Goal: Communication & Community: Participate in discussion

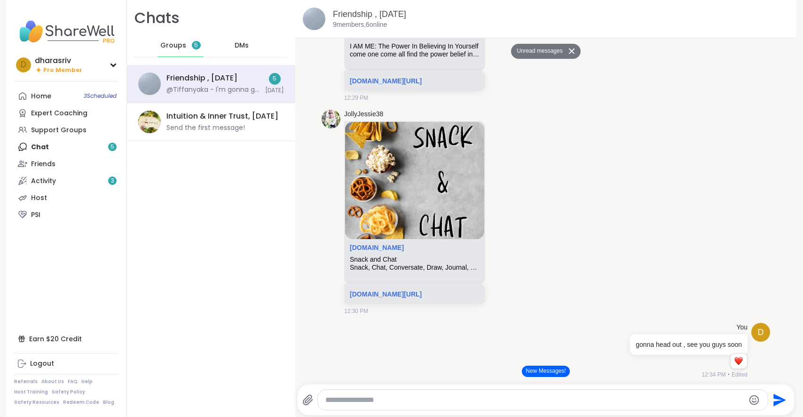
scroll to position [8015, 0]
click at [210, 129] on div "Send the first message!" at bounding box center [205, 127] width 79 height 9
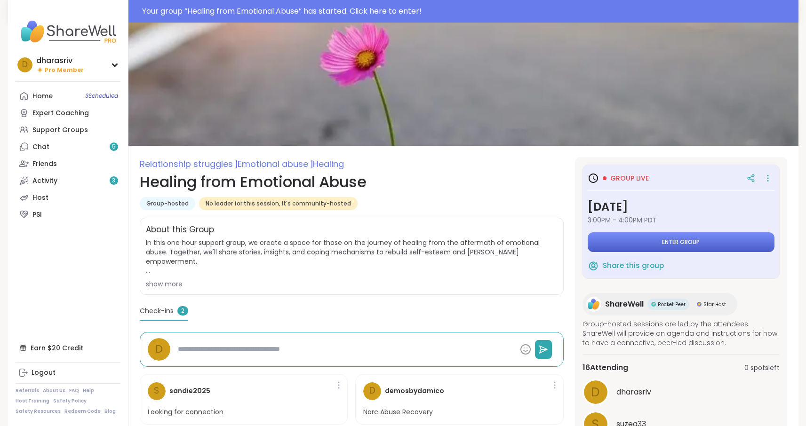
click at [647, 238] on button "Enter group" at bounding box center [680, 242] width 187 height 20
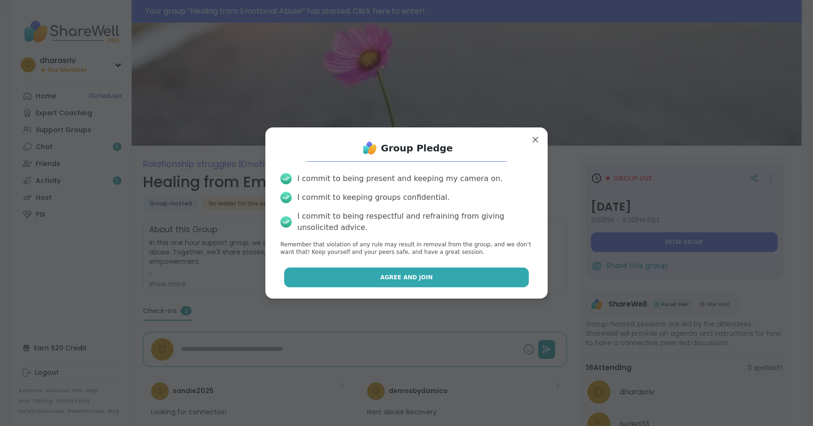
click at [396, 281] on span "Agree and Join" at bounding box center [406, 277] width 53 height 8
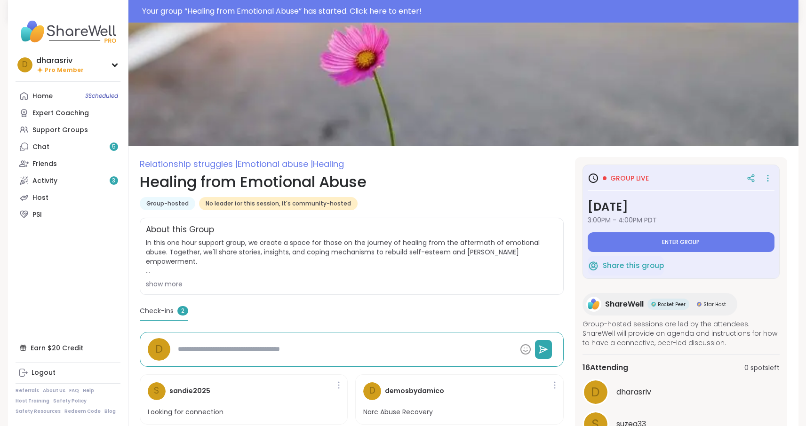
type textarea "*"
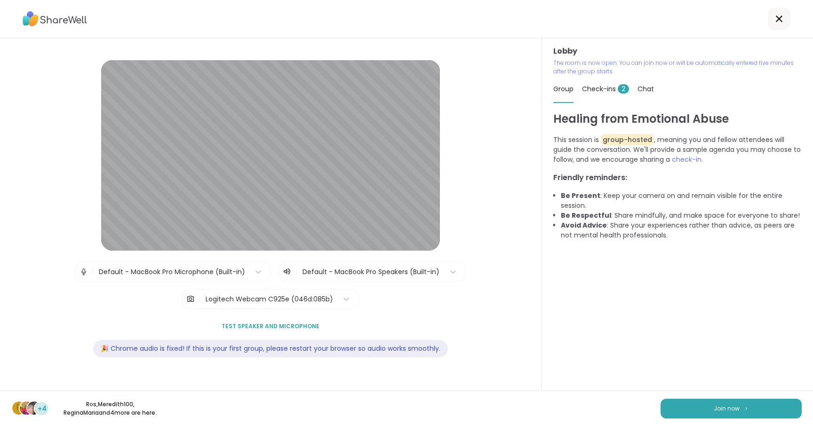
click at [241, 302] on div "Logitech Webcam C925e (046d:085b)" at bounding box center [268, 299] width 127 height 10
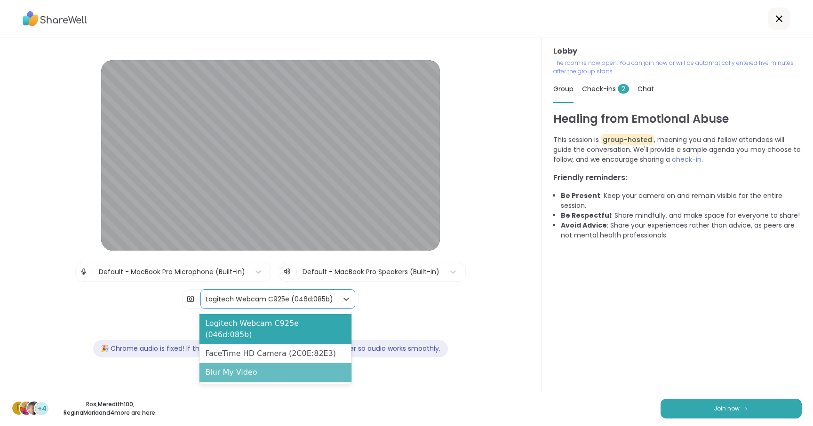
click at [239, 363] on div "Blur My Video" at bounding box center [275, 372] width 152 height 19
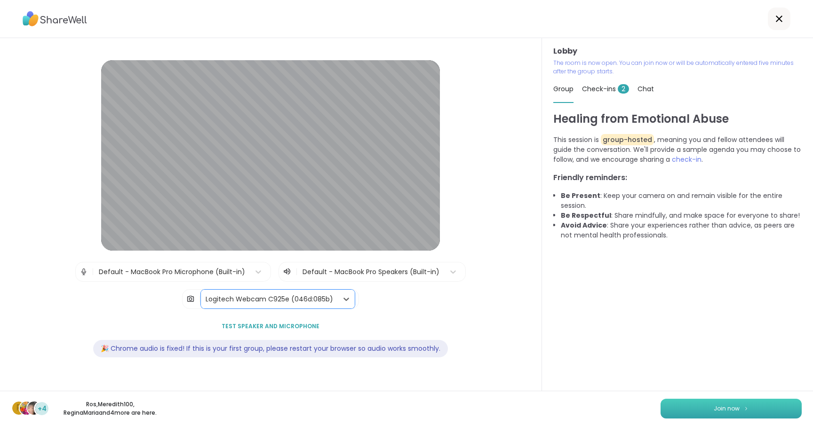
click at [680, 412] on button "Join now" at bounding box center [730, 409] width 141 height 20
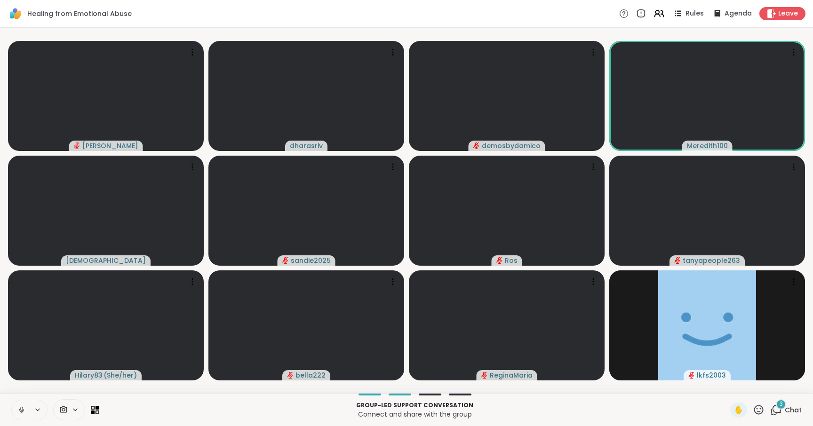
click at [21, 413] on icon at bounding box center [21, 410] width 8 height 8
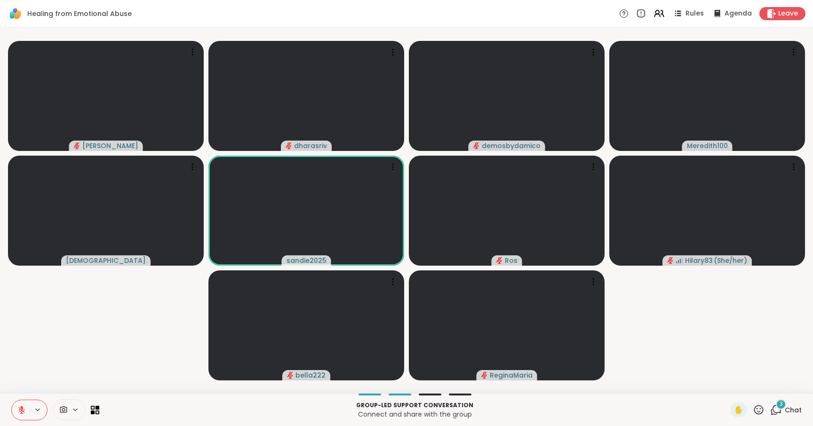
click at [752, 408] on icon at bounding box center [758, 410] width 12 height 12
click at [726, 382] on span "❤️" at bounding box center [730, 384] width 9 height 11
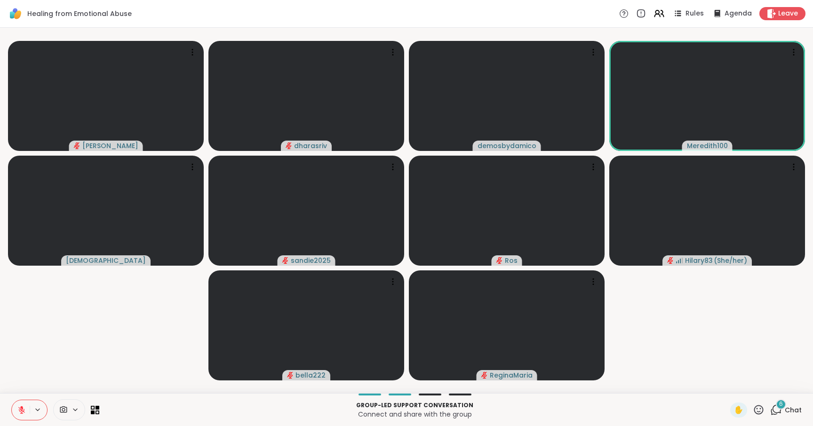
click at [24, 416] on button at bounding box center [21, 410] width 18 height 20
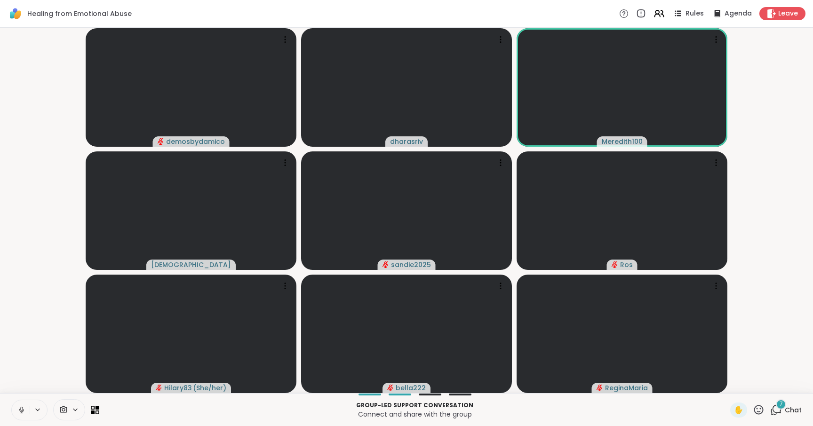
click at [25, 412] on icon at bounding box center [21, 410] width 8 height 8
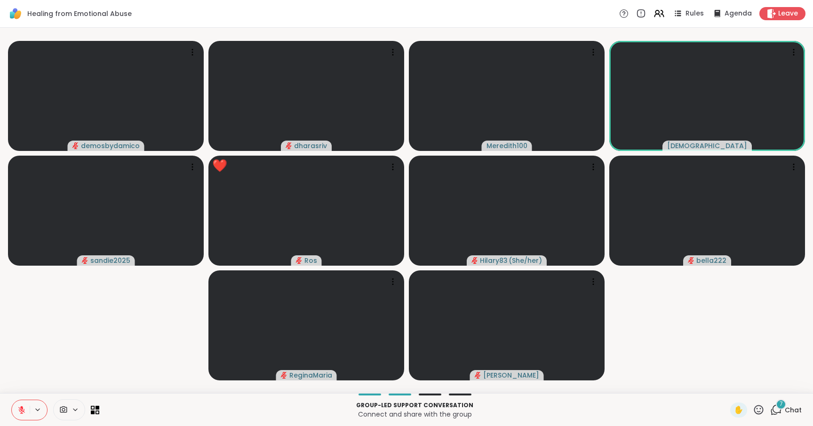
click at [752, 410] on icon at bounding box center [758, 410] width 12 height 12
click at [726, 383] on span "❤️" at bounding box center [730, 384] width 9 height 11
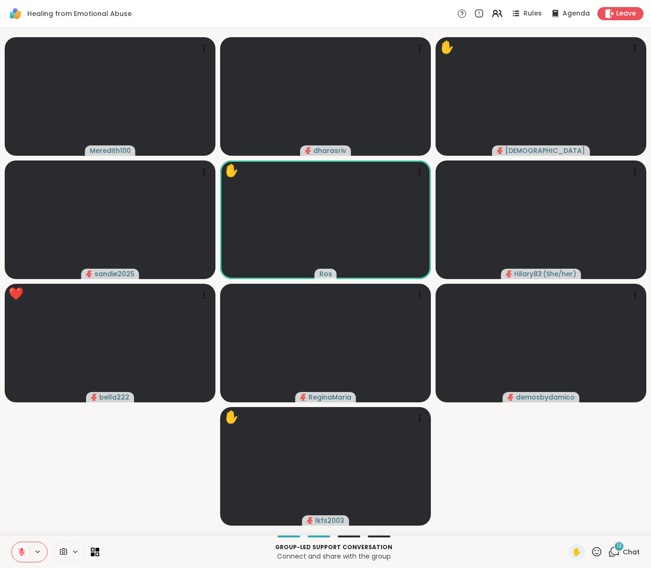
click at [592, 426] on icon at bounding box center [597, 551] width 12 height 12
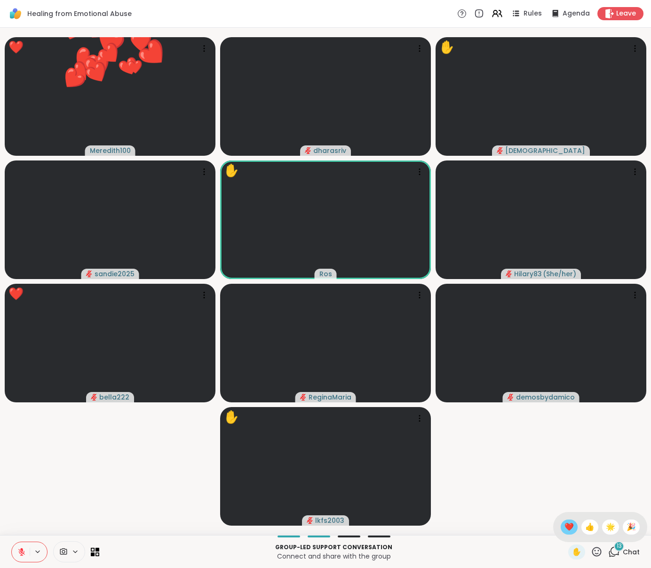
click at [564, 426] on span "❤️" at bounding box center [568, 526] width 9 height 11
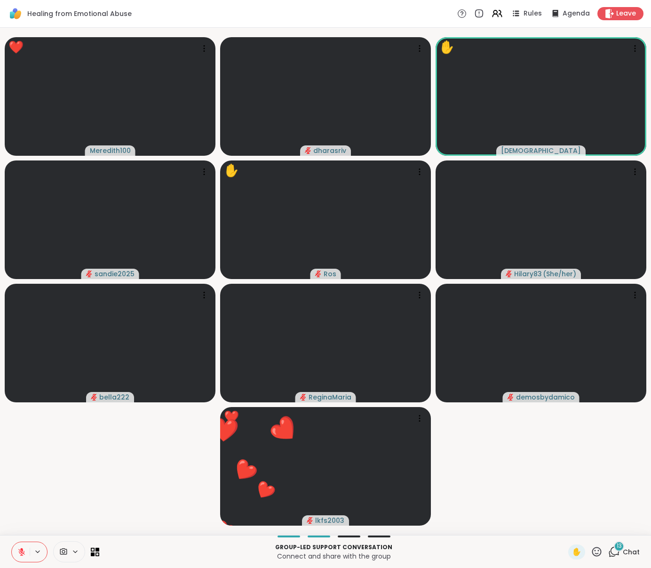
click at [593, 426] on icon at bounding box center [597, 551] width 12 height 12
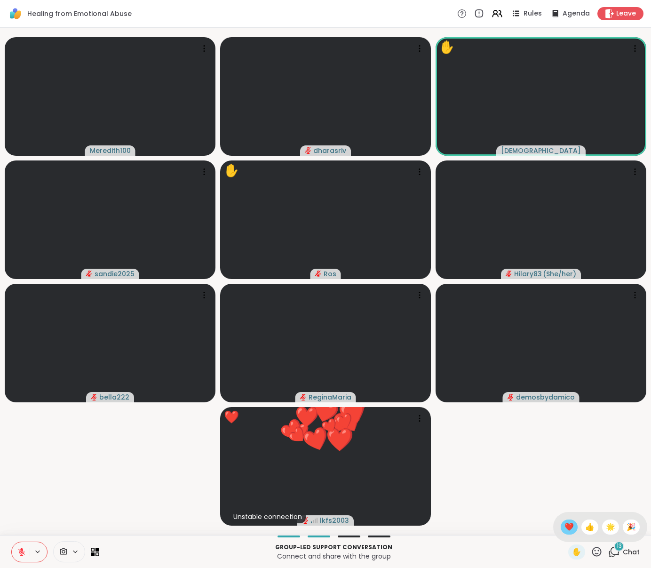
click at [567, 426] on div "❤️" at bounding box center [569, 526] width 17 height 15
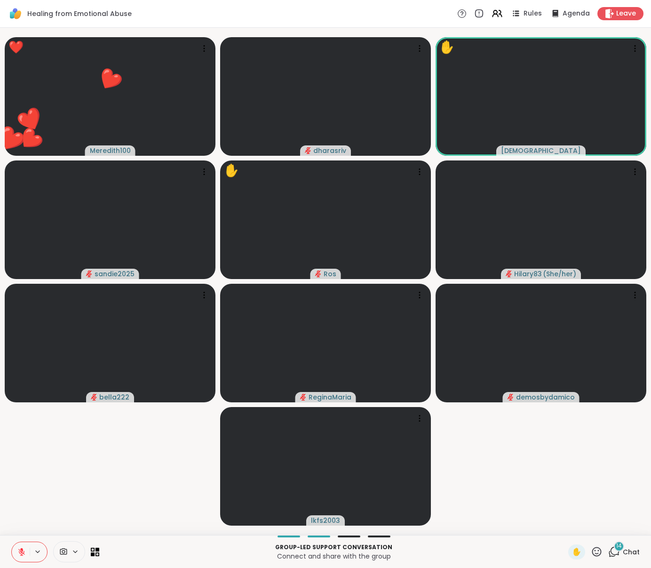
click at [23, 426] on icon at bounding box center [21, 551] width 8 height 8
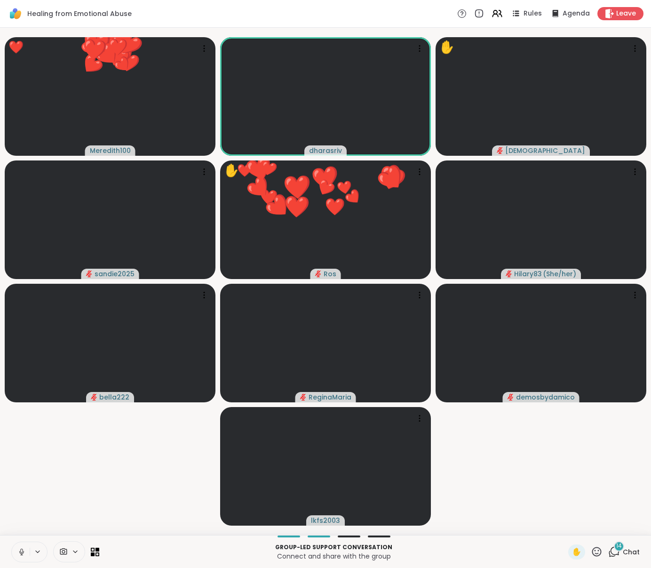
click at [24, 426] on icon at bounding box center [21, 551] width 8 height 8
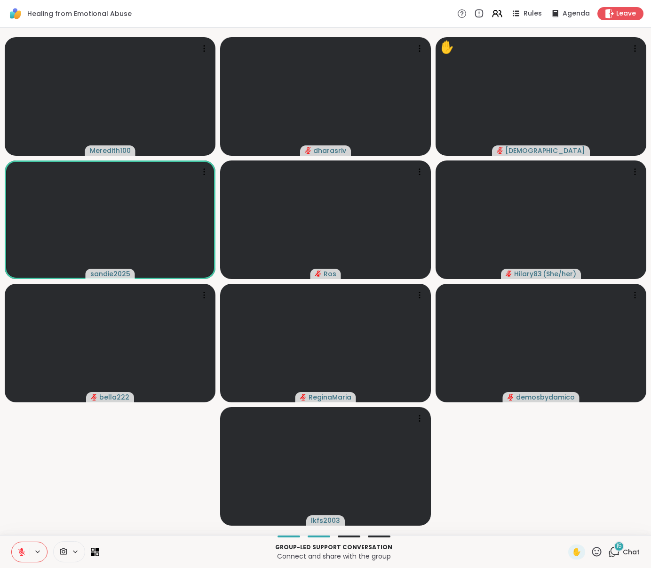
click at [623, 426] on span "Chat" at bounding box center [631, 551] width 17 height 9
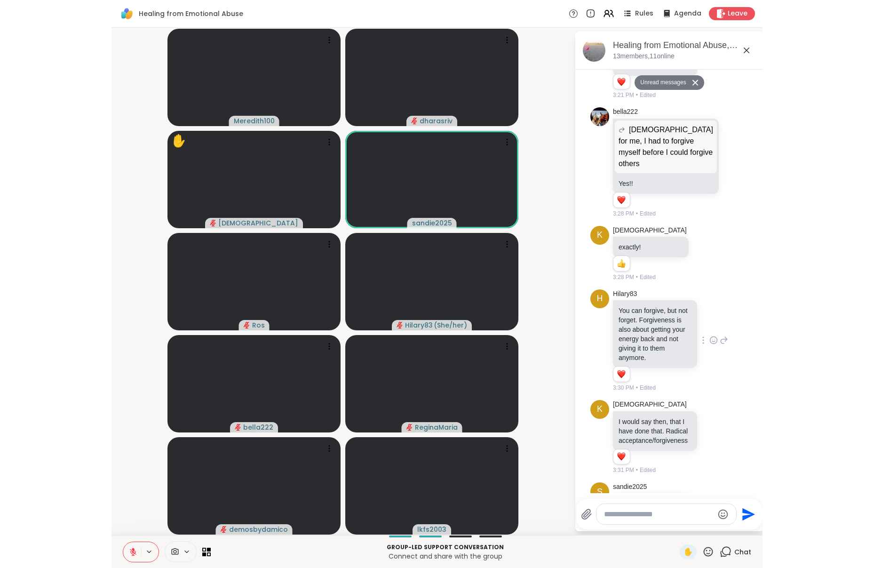
scroll to position [595, 0]
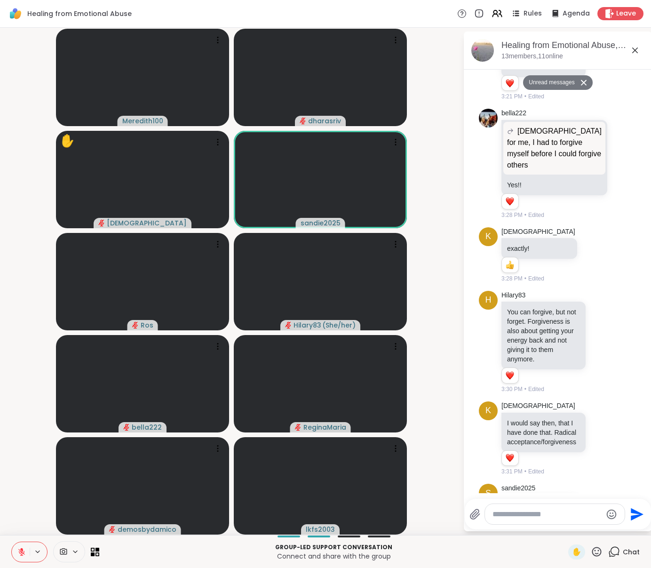
click at [608, 426] on icon at bounding box center [614, 551] width 12 height 12
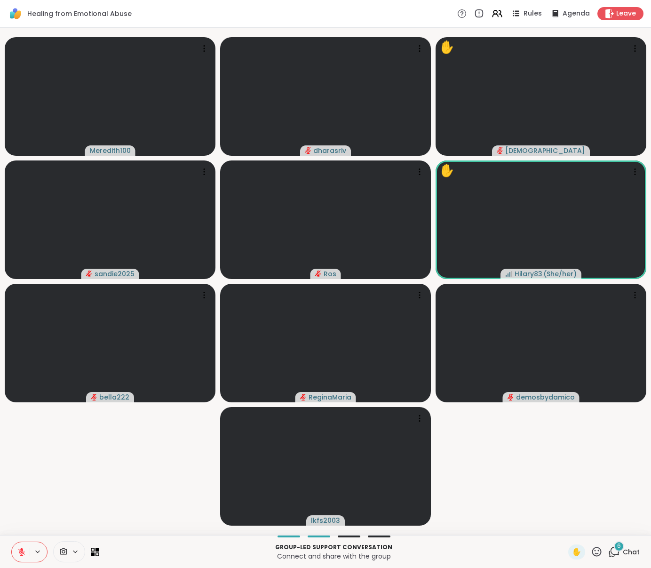
click at [592, 426] on icon at bounding box center [597, 551] width 12 height 12
click at [564, 426] on span "❤️" at bounding box center [568, 526] width 9 height 11
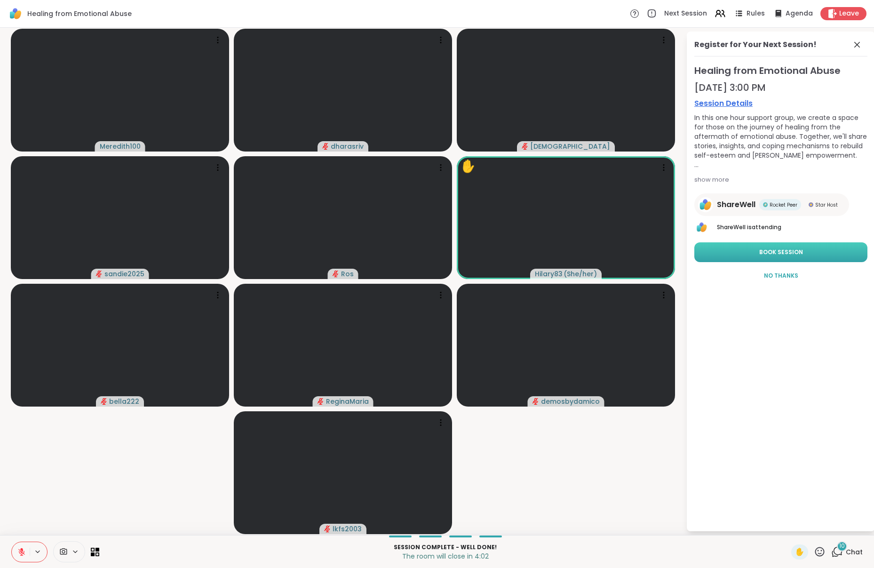
click at [770, 251] on span "Book Session" at bounding box center [781, 252] width 44 height 8
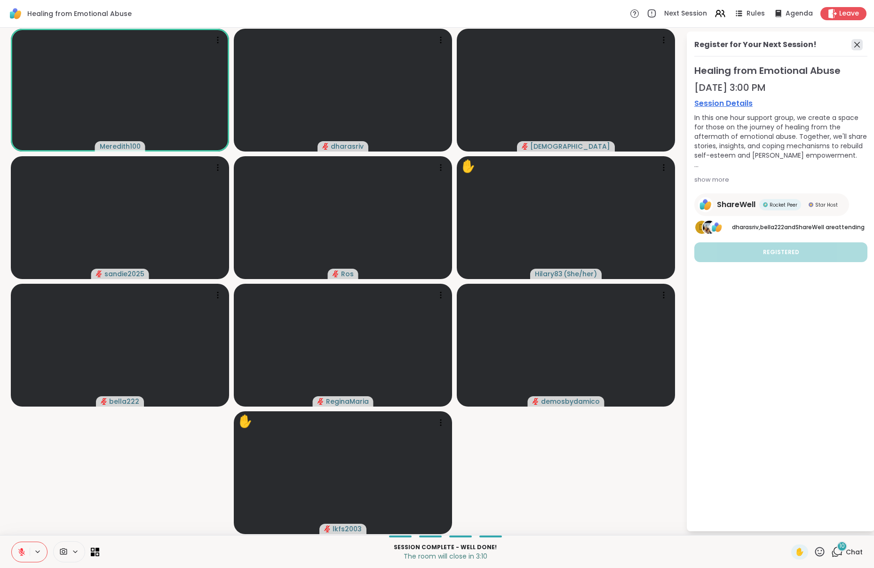
click at [805, 46] on icon at bounding box center [856, 44] width 11 height 11
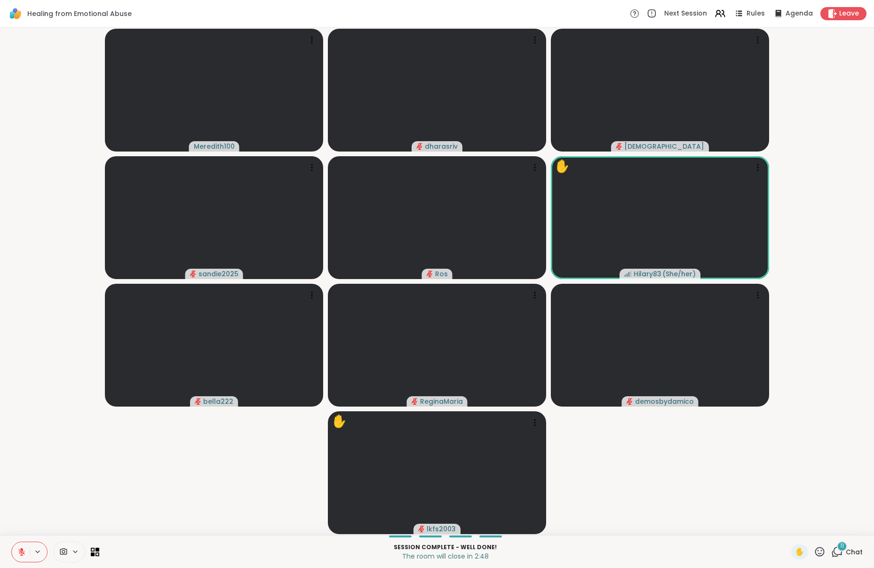
click at [805, 426] on span "Chat" at bounding box center [853, 551] width 17 height 9
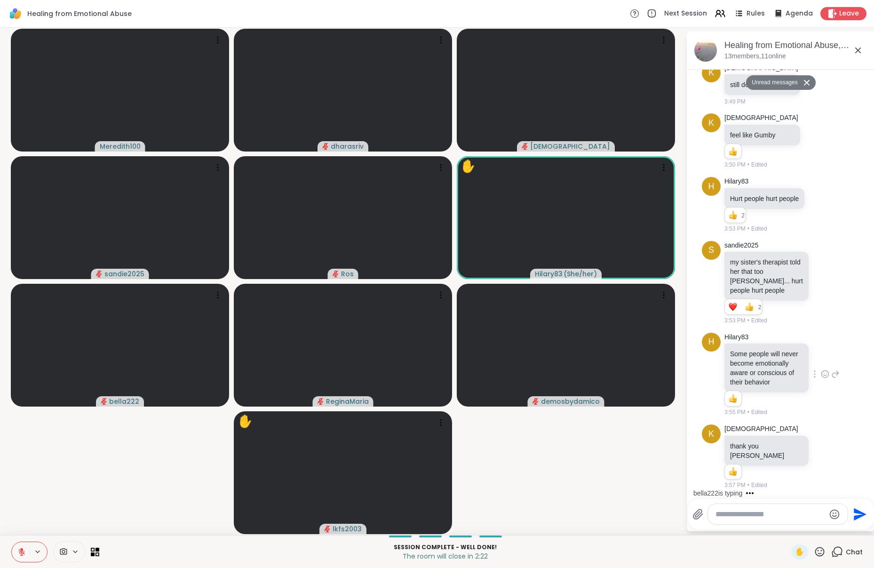
scroll to position [1635, 0]
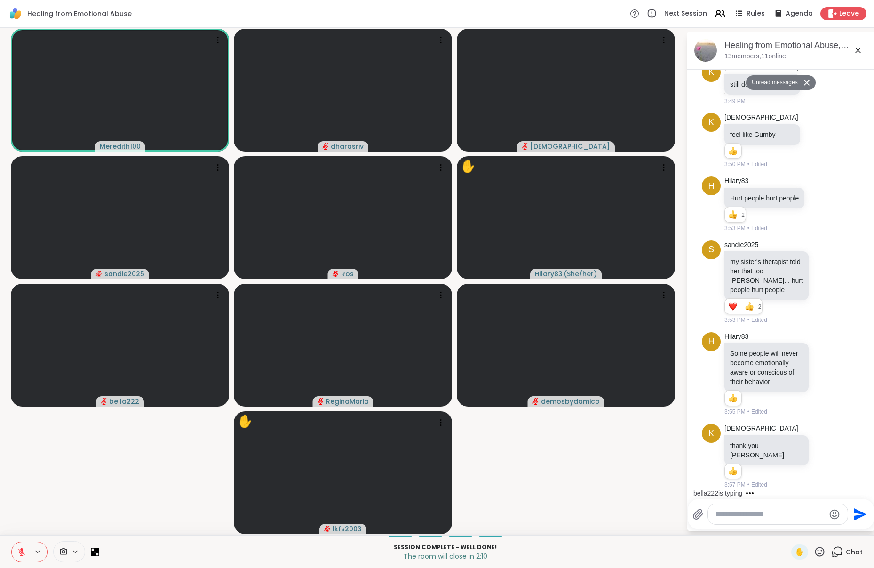
click at [479, 426] on video-player-container "Meredith100 dharasriv kristiclark sandie2025 Ros ✋ Hilary83 ( She/her ) bella22…" at bounding box center [343, 281] width 674 height 499
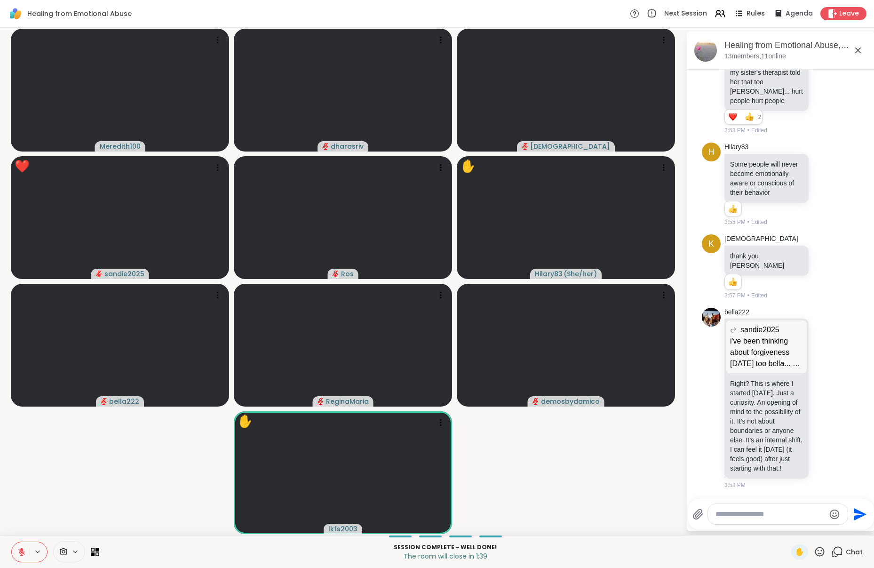
scroll to position [1835, 0]
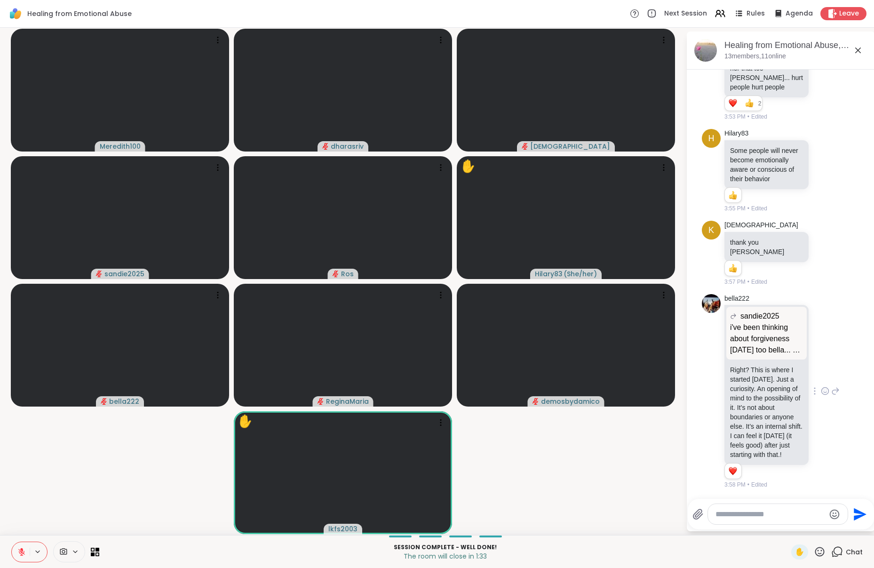
click at [805, 386] on icon at bounding box center [825, 390] width 8 height 9
click at [562, 426] on video-player-container "Meredith100 dharasriv kristiclark sandie2025 Ros ✋ Hilary83 ( She/her ) ❤️ bell…" at bounding box center [343, 281] width 674 height 499
click at [805, 426] on icon at bounding box center [820, 551] width 12 height 12
click at [787, 426] on span "❤️" at bounding box center [791, 526] width 9 height 11
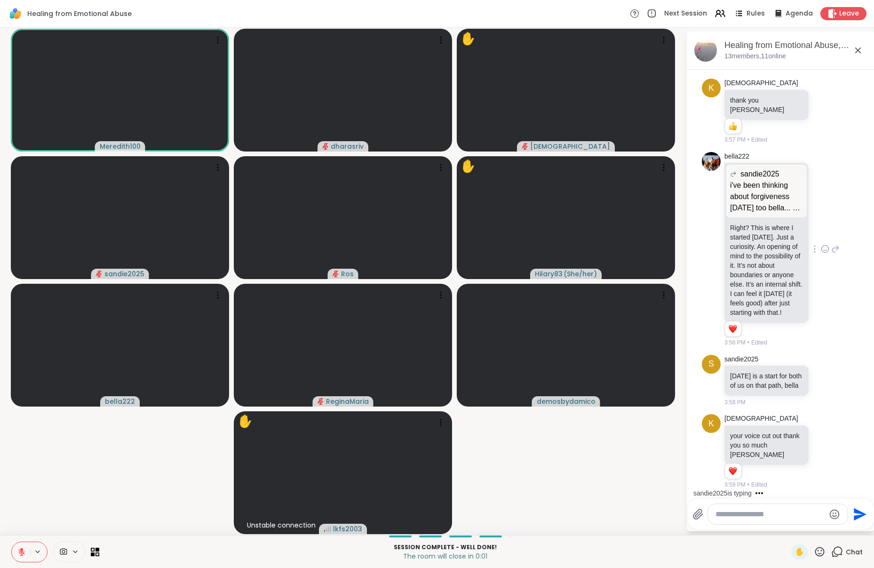
scroll to position [2036, 0]
